Goal: Information Seeking & Learning: Find specific fact

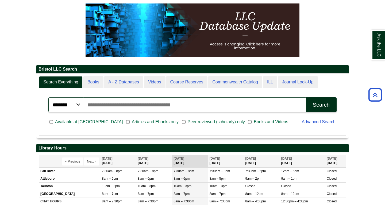
scroll to position [89, 0]
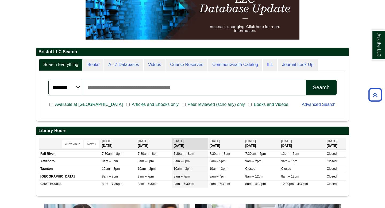
click at [157, 86] on input "Search articles, books, journals & more" at bounding box center [194, 87] width 223 height 15
type input "******"
click at [306, 80] on button "Search" at bounding box center [321, 87] width 31 height 15
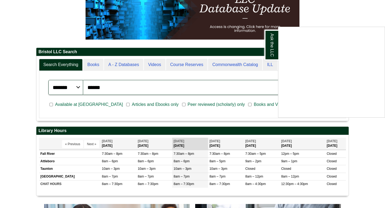
click at [337, 19] on div "Ask the LLC" at bounding box center [192, 104] width 385 height 208
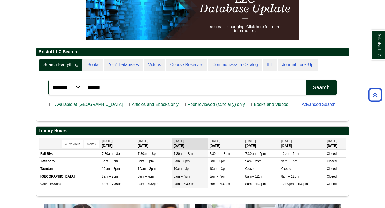
scroll to position [64, 312]
click at [314, 90] on div "Search" at bounding box center [321, 87] width 17 height 6
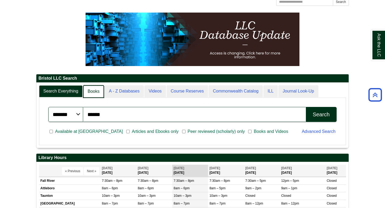
scroll to position [3, 3]
click at [97, 88] on link "Books" at bounding box center [93, 91] width 21 height 13
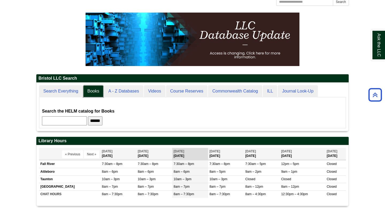
scroll to position [48, 312]
click at [77, 124] on input "text" at bounding box center [64, 120] width 45 height 9
type input "******"
click at [100, 118] on input "******" at bounding box center [95, 120] width 14 height 9
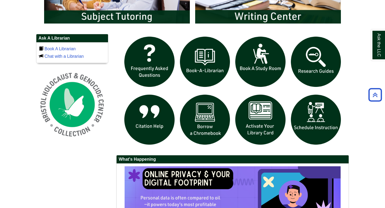
scroll to position [335, 0]
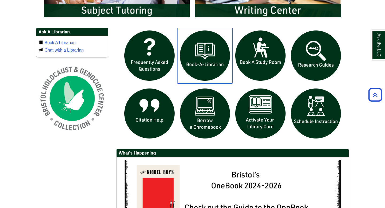
click at [210, 57] on img "slideshow" at bounding box center [205, 56] width 56 height 56
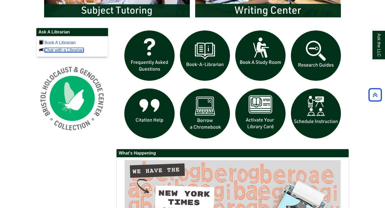
click at [65, 52] on link "Chat with a Librarian" at bounding box center [63, 50] width 39 height 5
